Goal: Find specific page/section: Find specific page/section

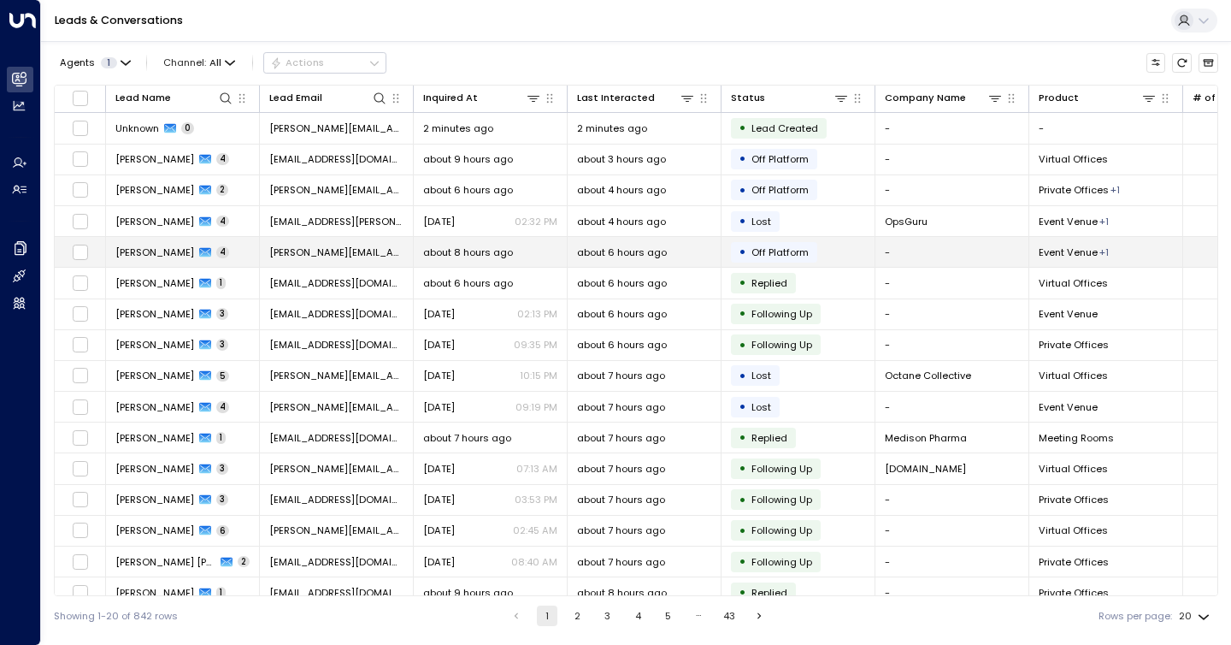
click at [764, 246] on span "Off Platform" at bounding box center [779, 252] width 57 height 14
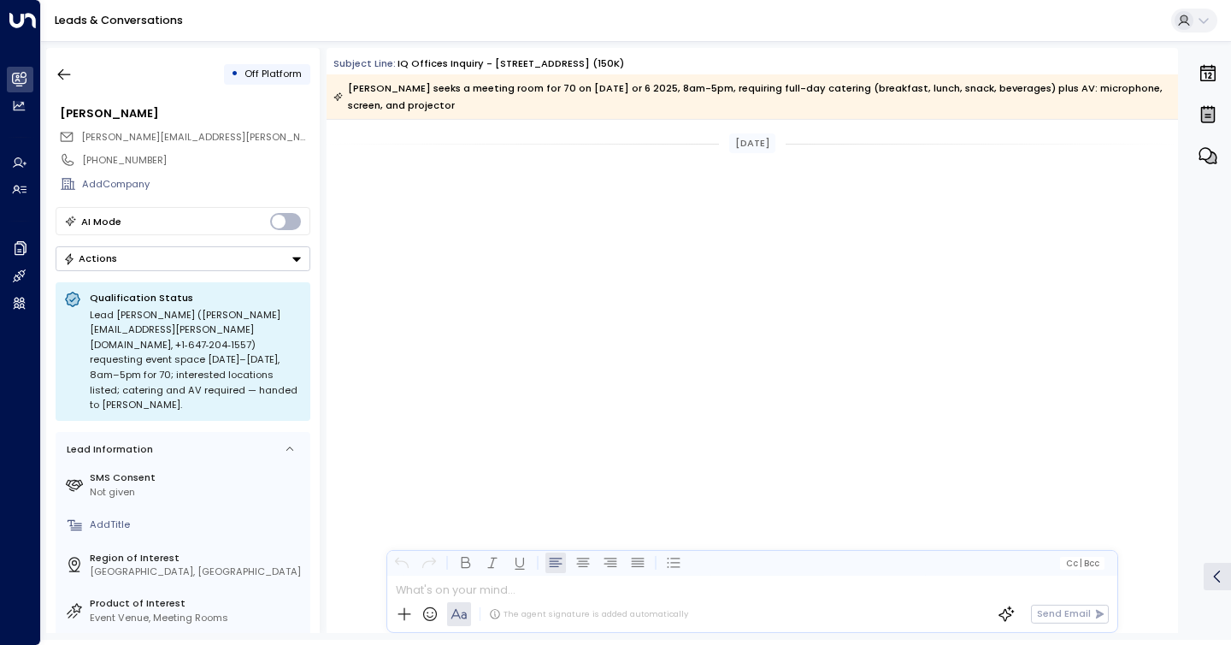
scroll to position [2552, 0]
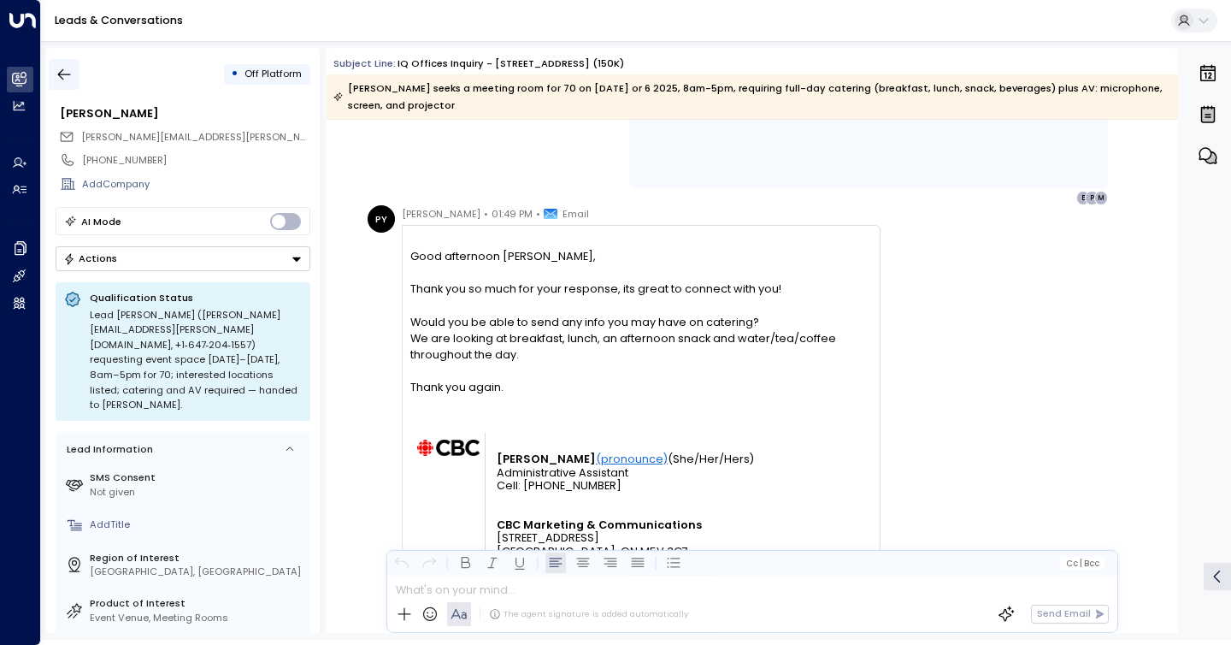
click at [78, 78] on button "button" at bounding box center [64, 74] width 31 height 31
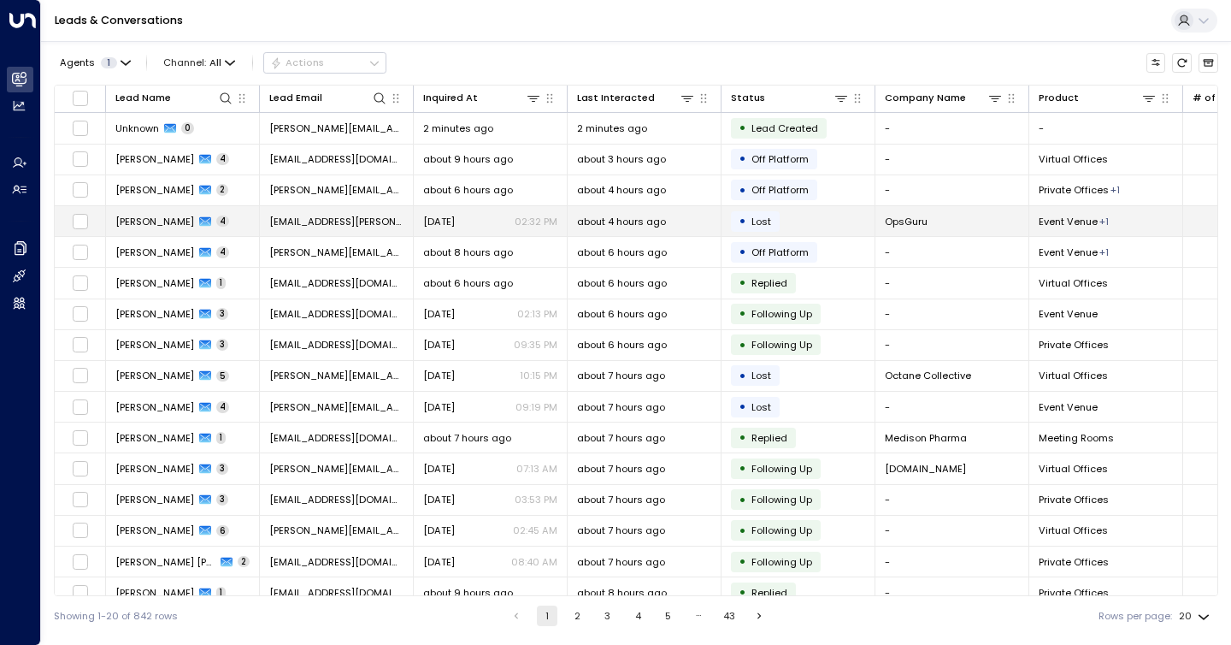
click at [168, 221] on span "[PERSON_NAME]" at bounding box center [154, 222] width 79 height 14
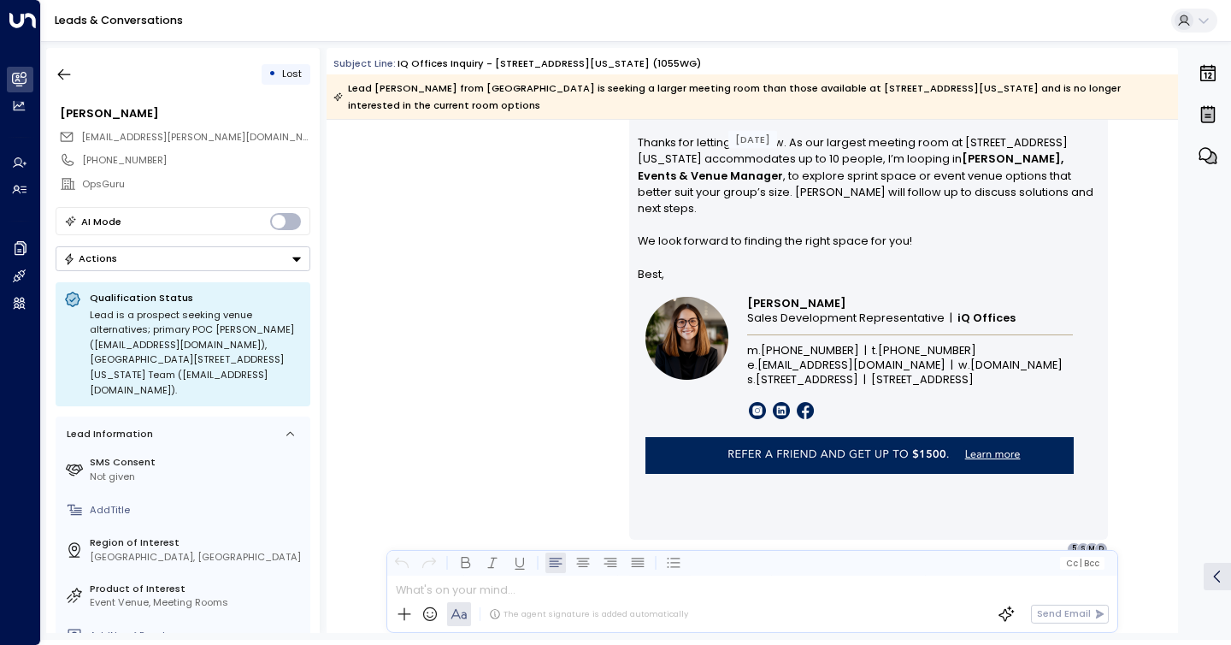
scroll to position [2494, 0]
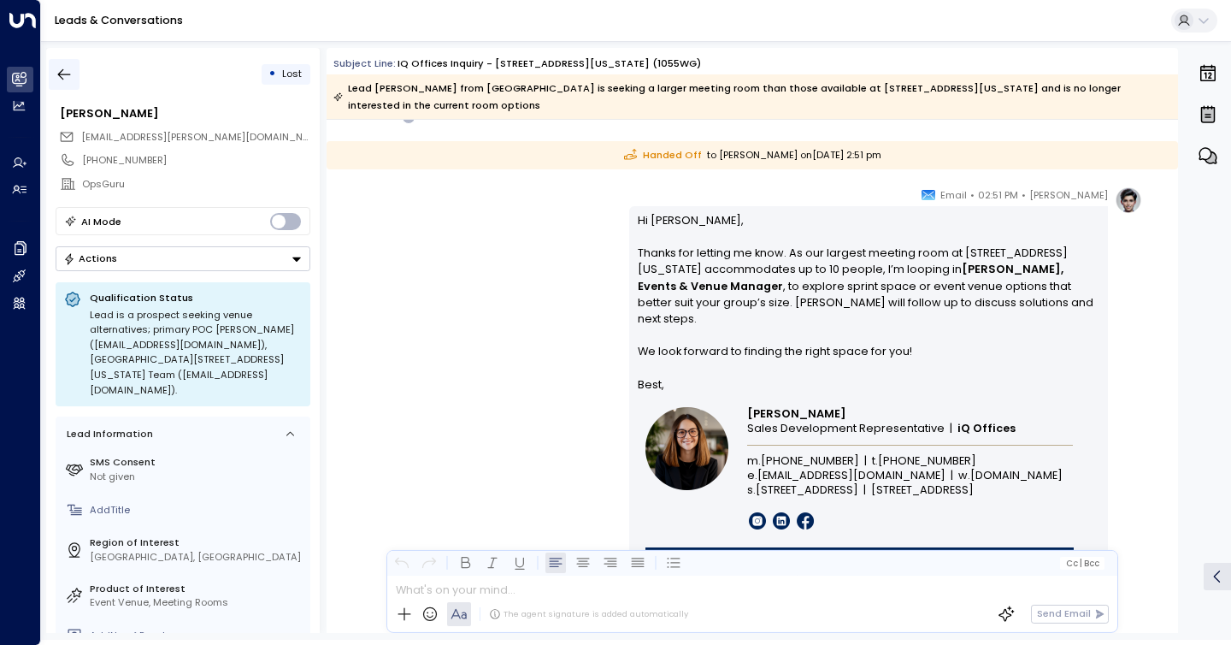
click at [67, 81] on icon "button" at bounding box center [64, 74] width 17 height 17
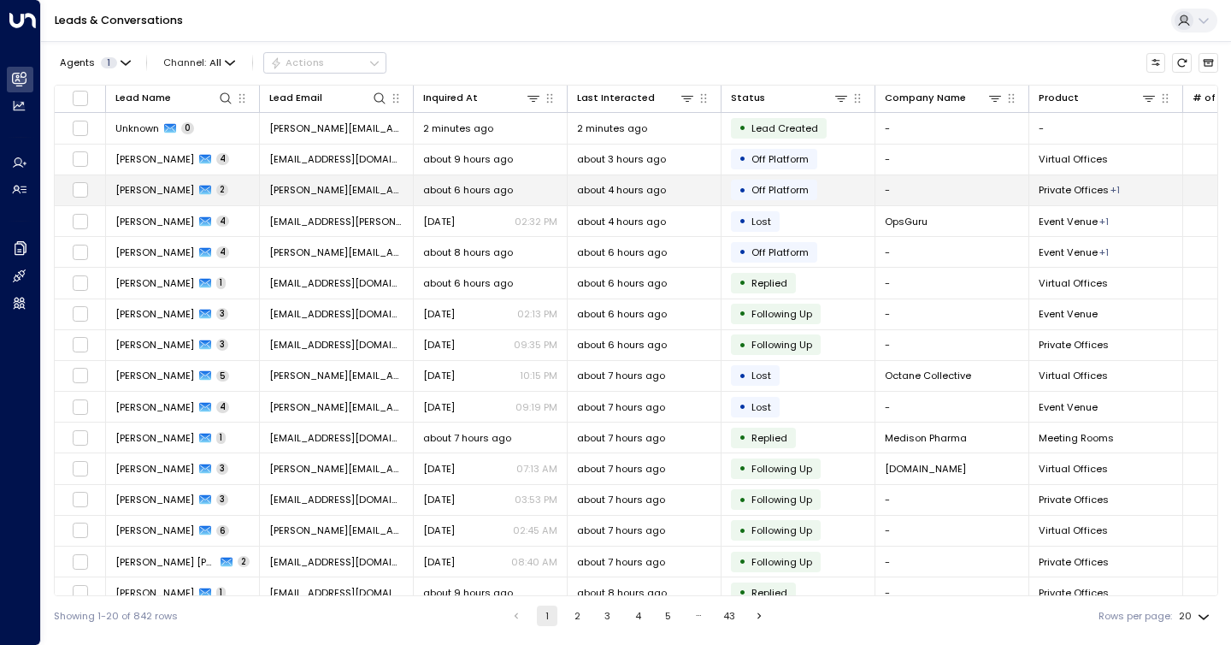
click at [745, 190] on span "Off Platform" at bounding box center [779, 190] width 69 height 14
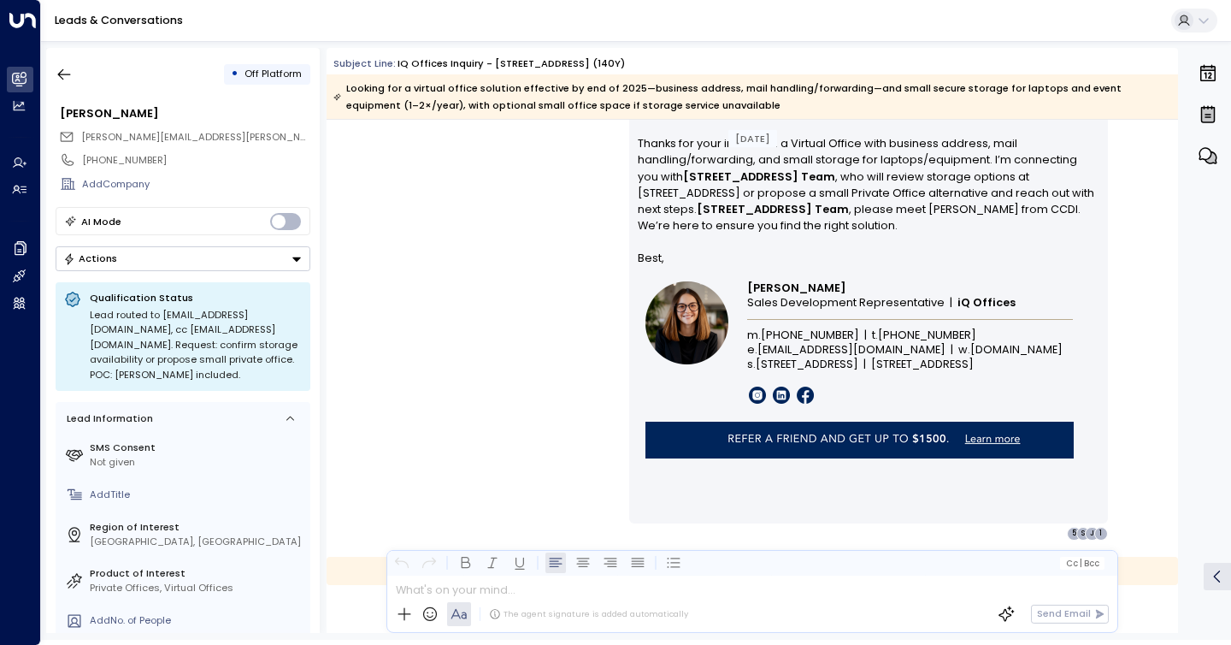
scroll to position [1015, 0]
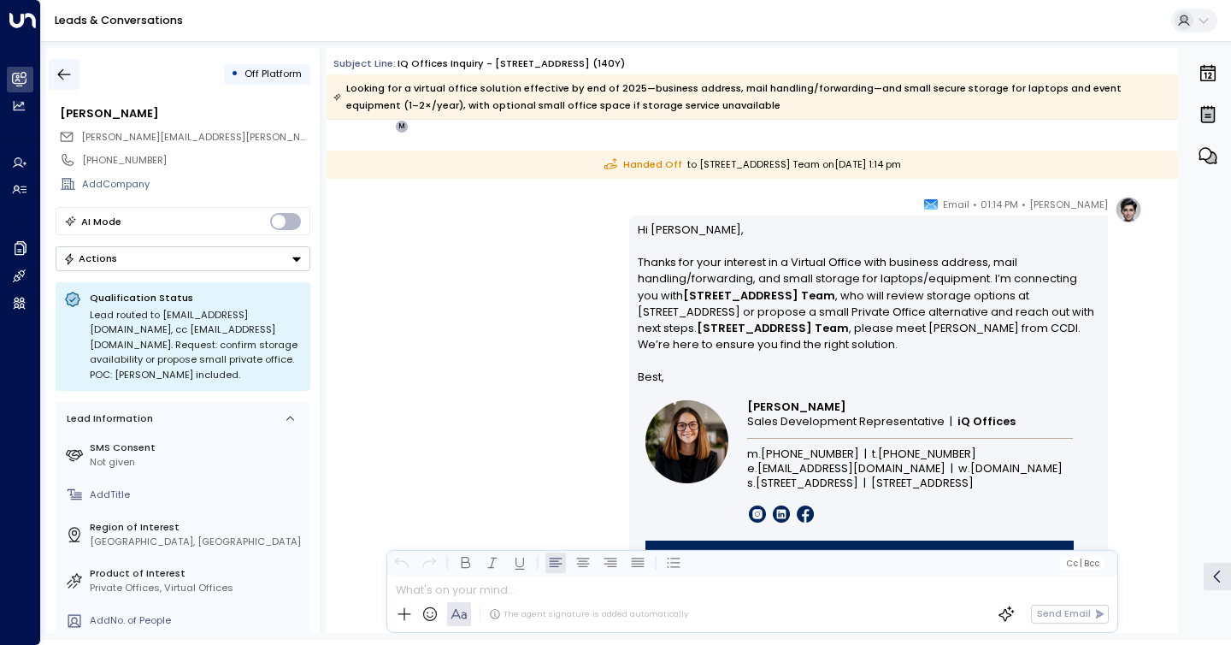
click at [72, 79] on icon "button" at bounding box center [64, 74] width 17 height 17
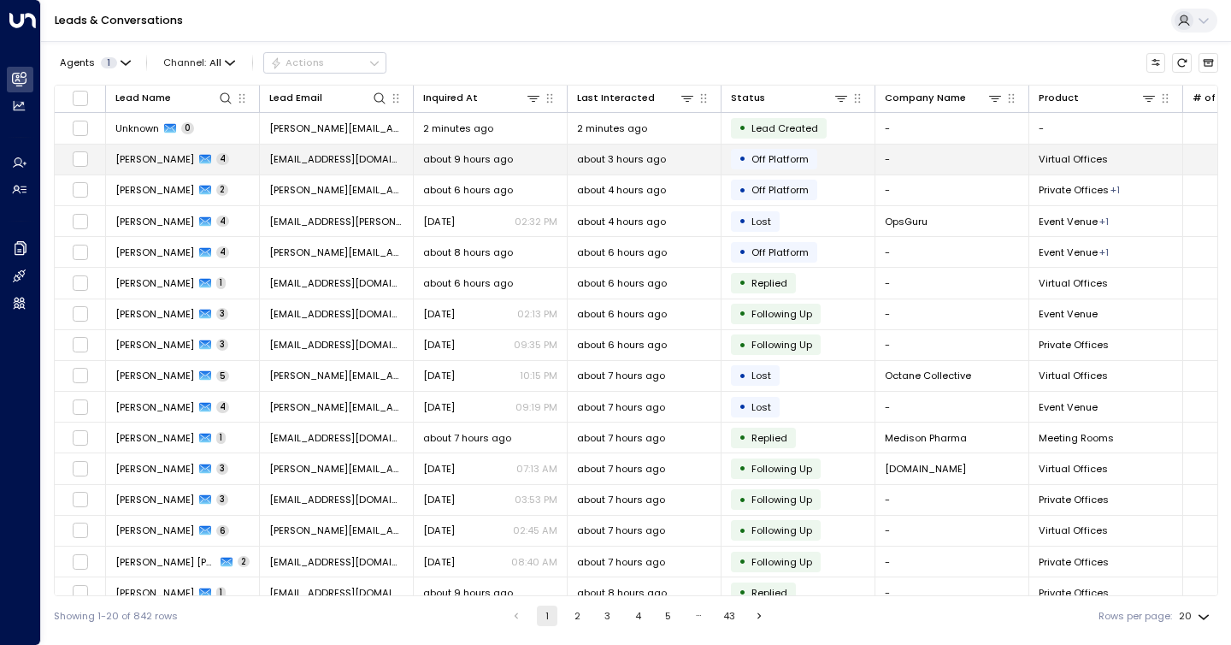
click at [148, 157] on span "[PERSON_NAME]" at bounding box center [154, 159] width 79 height 14
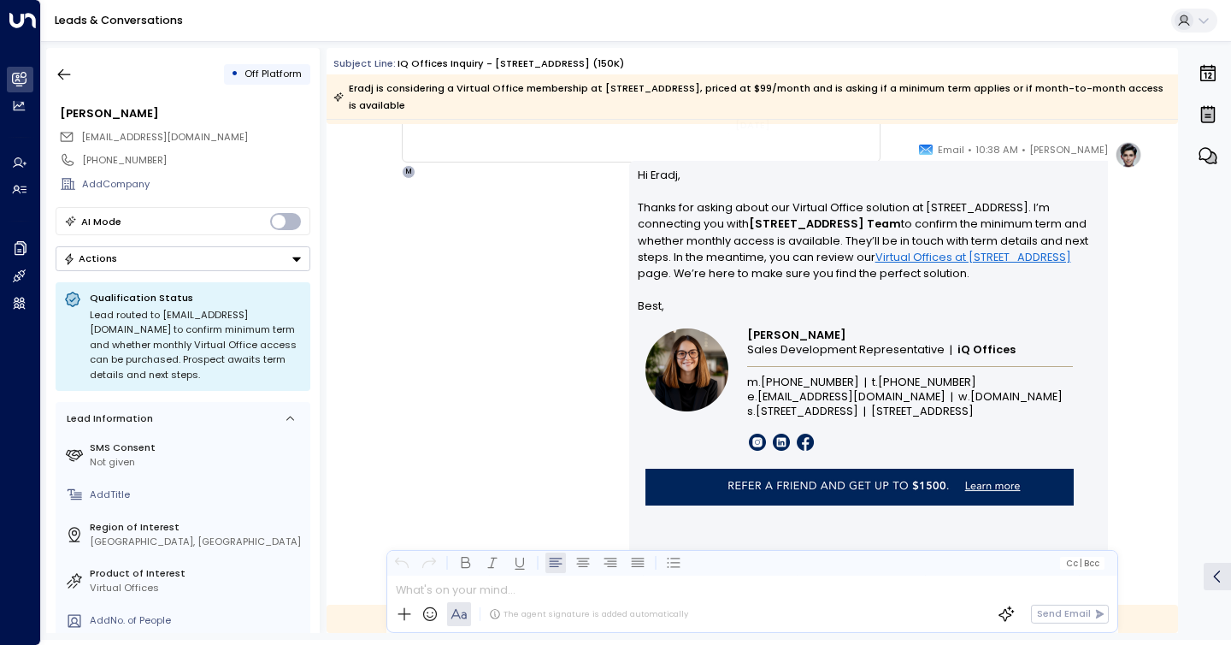
scroll to position [1880, 0]
click at [74, 87] on button "button" at bounding box center [64, 74] width 31 height 31
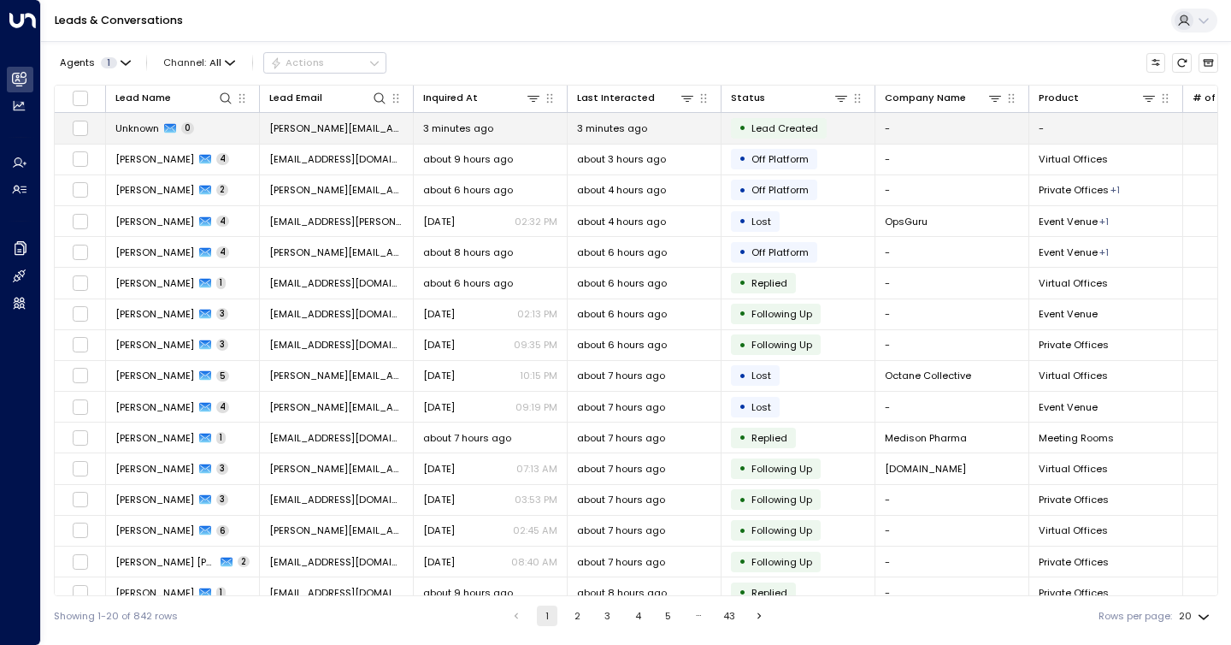
click at [137, 127] on span "Unknown" at bounding box center [137, 128] width 44 height 14
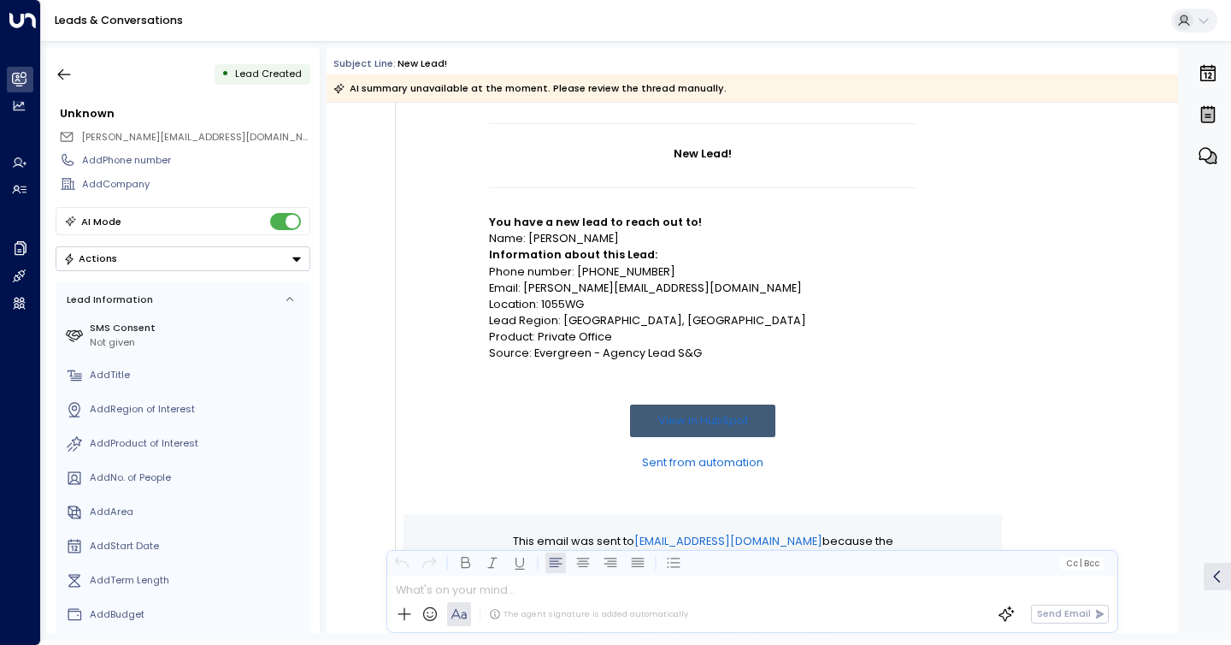
scroll to position [521, 0]
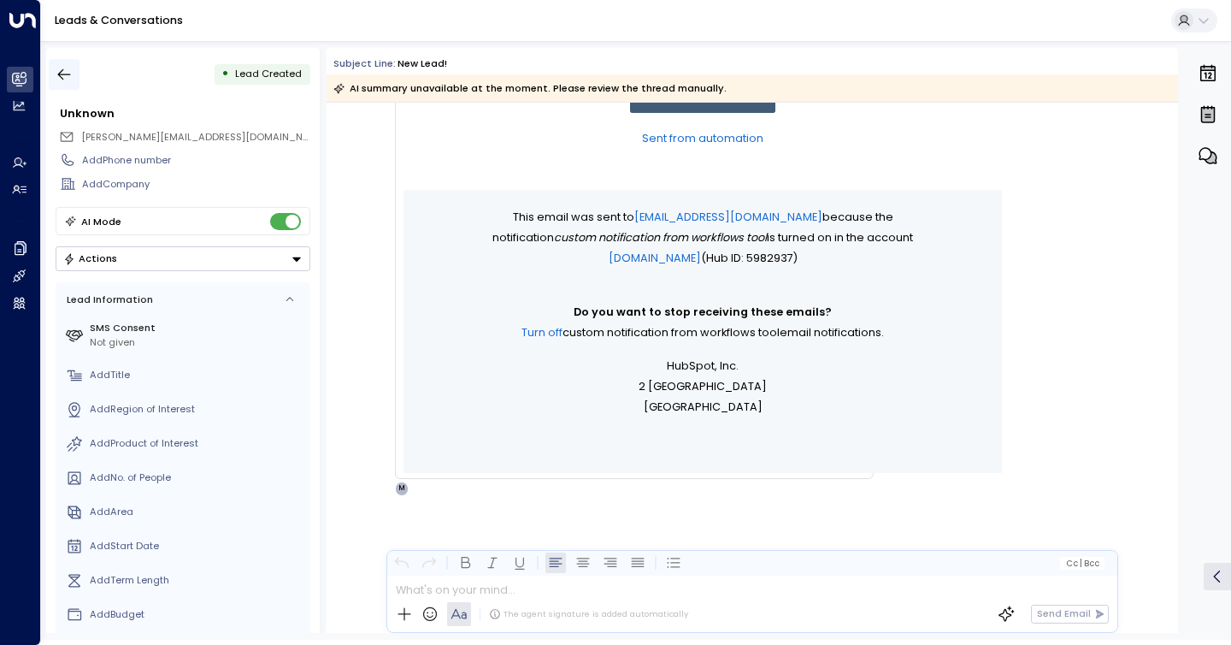
click at [64, 73] on icon "button" at bounding box center [64, 74] width 17 height 17
